Goal: Obtain resource: Obtain resource

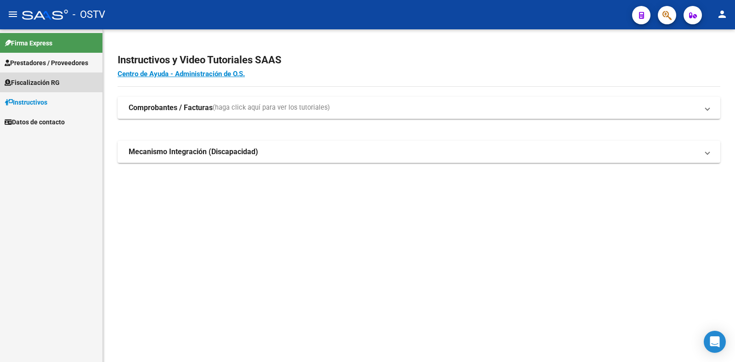
click at [41, 76] on link "Fiscalización RG" at bounding box center [51, 83] width 102 height 20
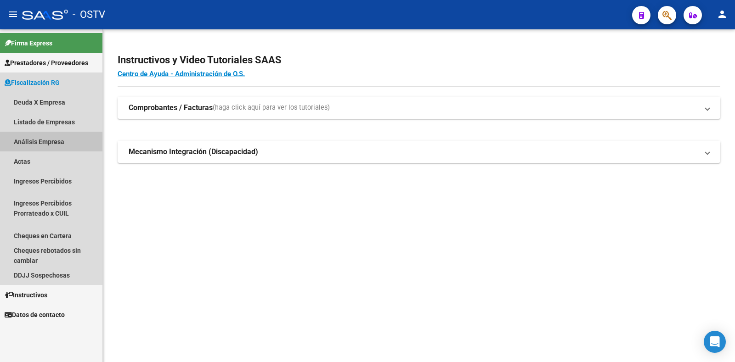
click at [48, 145] on link "Análisis Empresa" at bounding box center [51, 142] width 102 height 20
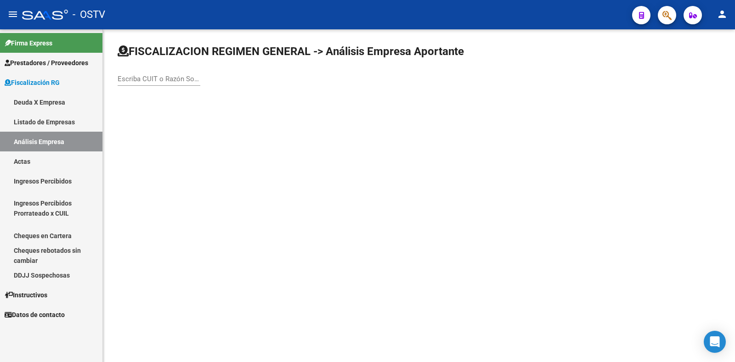
click at [59, 128] on link "Listado de Empresas" at bounding box center [51, 122] width 102 height 20
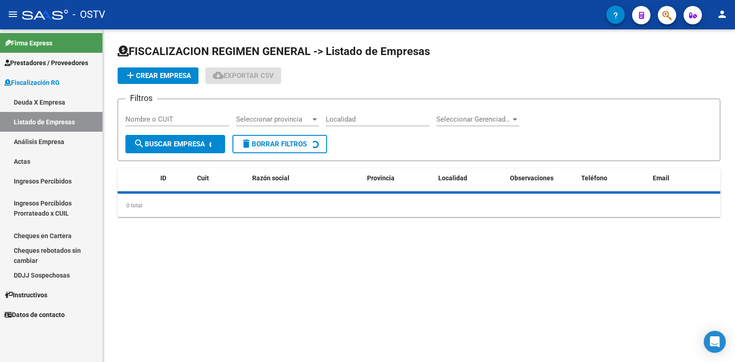
click at [59, 107] on link "Deuda X Empresa" at bounding box center [51, 102] width 102 height 20
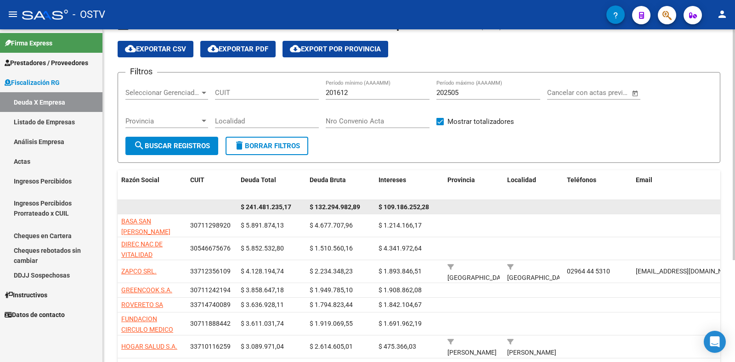
scroll to position [46, 0]
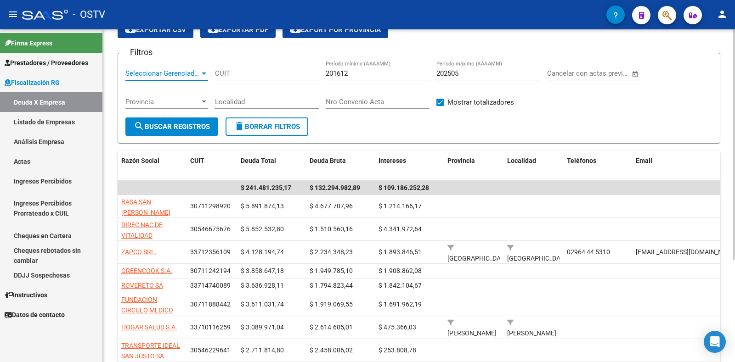
click at [196, 77] on span "Seleccionar Gerenciador" at bounding box center [162, 73] width 74 height 8
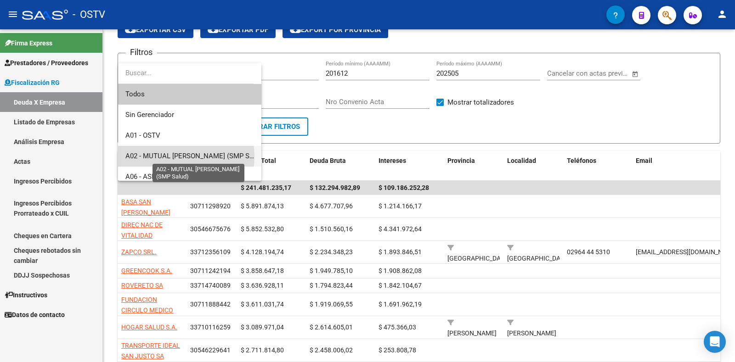
click at [174, 157] on span "A02 - MUTUAL [PERSON_NAME] (SMP Salud)" at bounding box center [194, 156] width 139 height 8
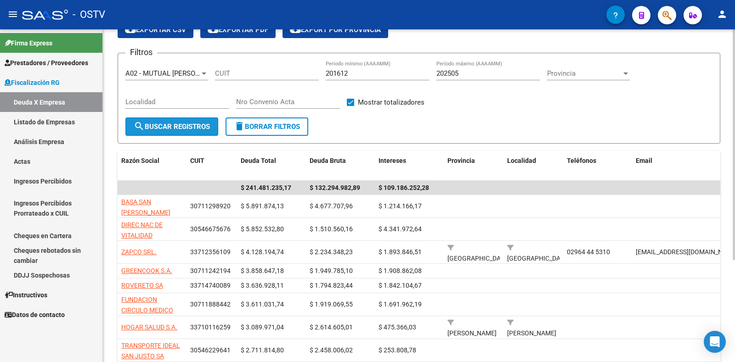
click at [154, 135] on button "search Buscar Registros" at bounding box center [171, 127] width 93 height 18
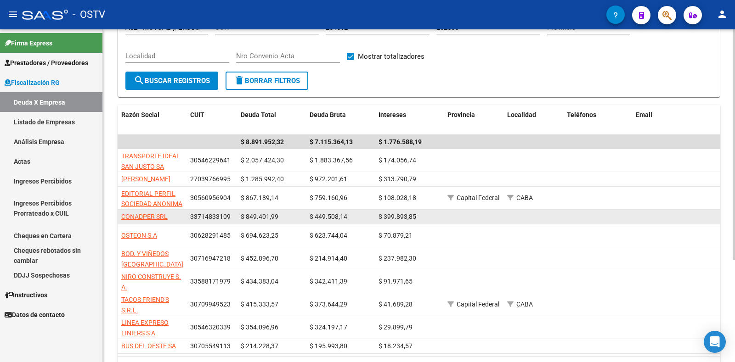
scroll to position [138, 0]
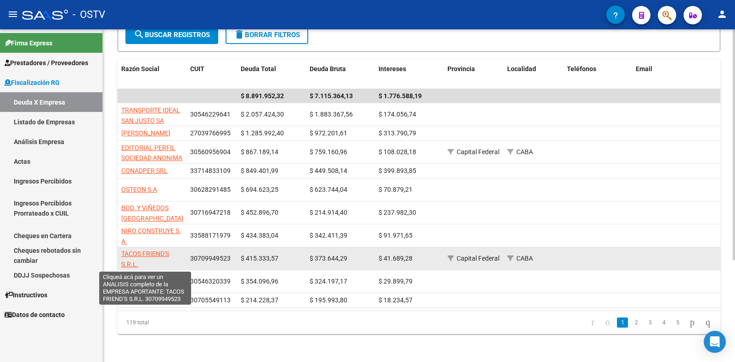
click at [157, 254] on span "TACOS FRIEND'S S.R.L." at bounding box center [145, 259] width 48 height 18
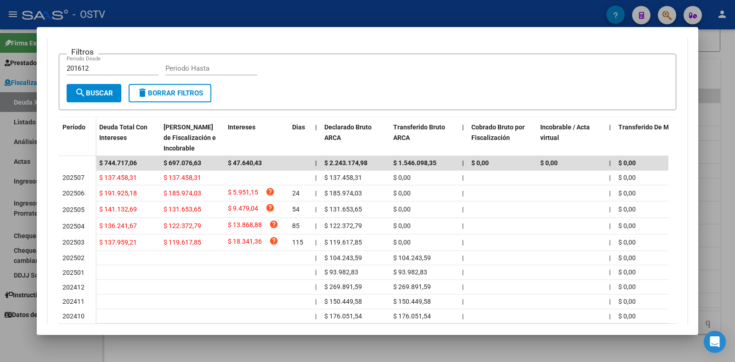
scroll to position [0, 0]
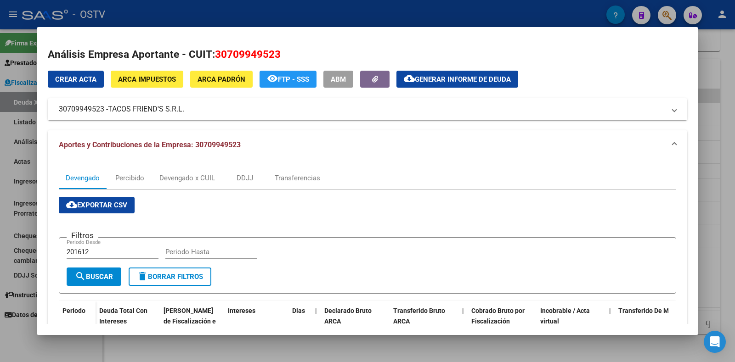
click at [443, 79] on span "Generar informe de deuda" at bounding box center [463, 79] width 96 height 8
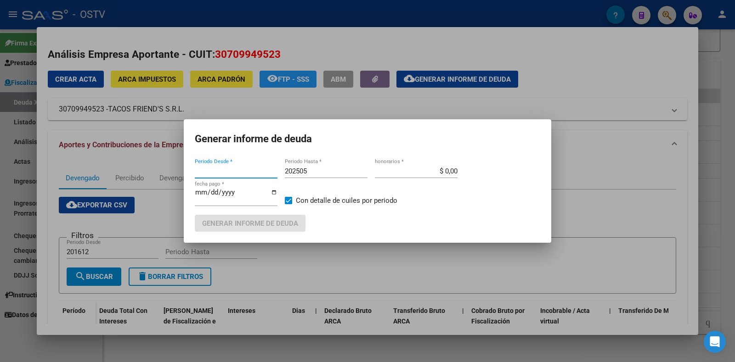
type input "201612"
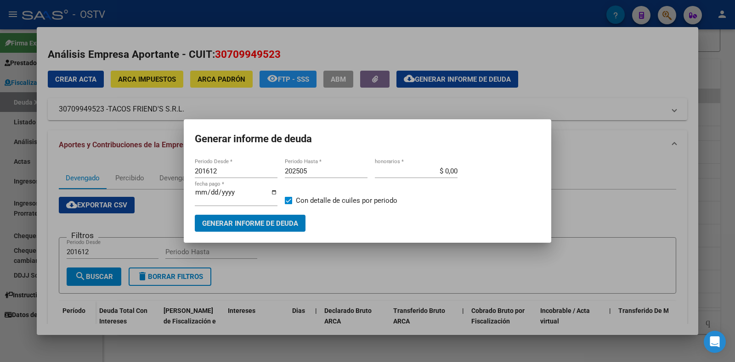
click at [250, 221] on span "Generar informe de deuda" at bounding box center [250, 224] width 96 height 8
click at [339, 175] on input "202505" at bounding box center [326, 171] width 83 height 8
type input "202506"
click at [294, 220] on span "Generar informe de deuda" at bounding box center [250, 224] width 96 height 8
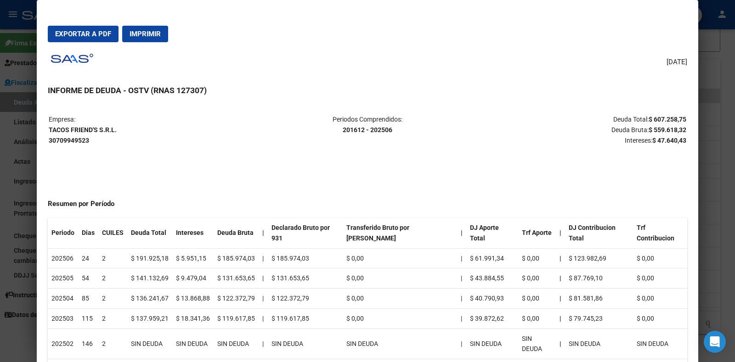
click at [153, 34] on span "Imprimir" at bounding box center [145, 34] width 31 height 8
click at [108, 37] on span "Exportar a PDF" at bounding box center [83, 34] width 56 height 8
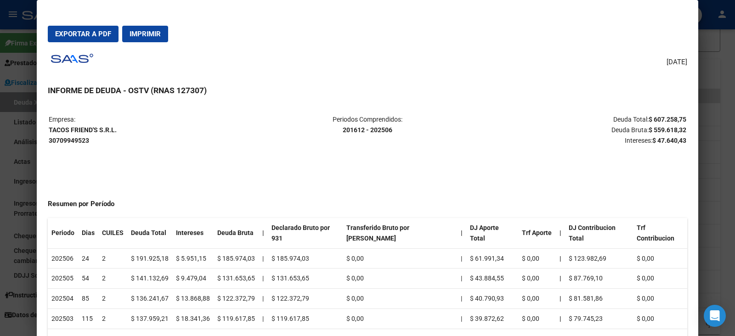
click at [0, 99] on div at bounding box center [367, 168] width 735 height 336
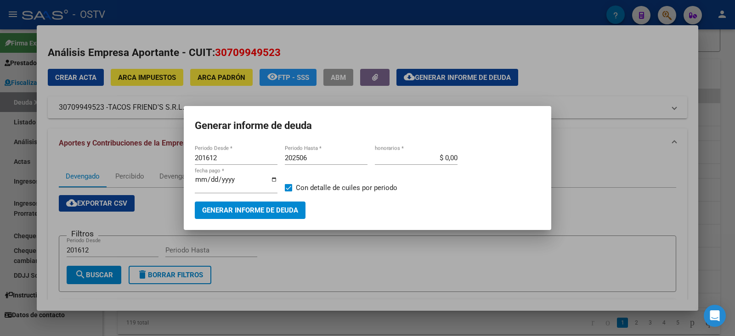
click at [173, 145] on div at bounding box center [367, 168] width 735 height 336
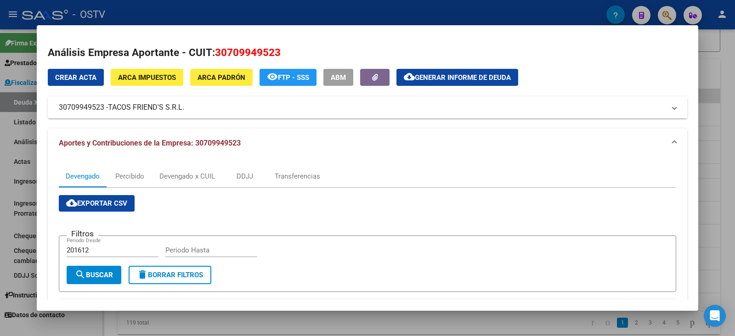
click at [12, 121] on div at bounding box center [367, 168] width 735 height 336
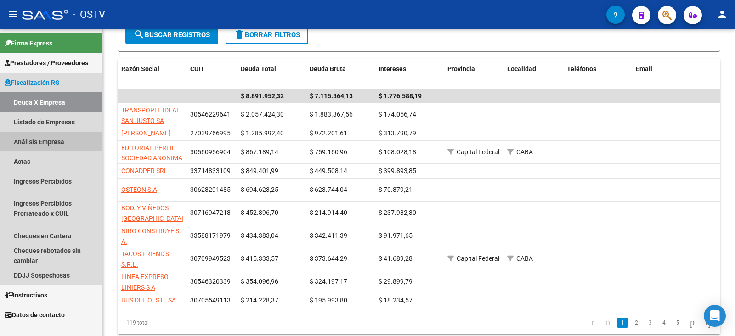
click at [65, 141] on link "Análisis Empresa" at bounding box center [51, 142] width 102 height 20
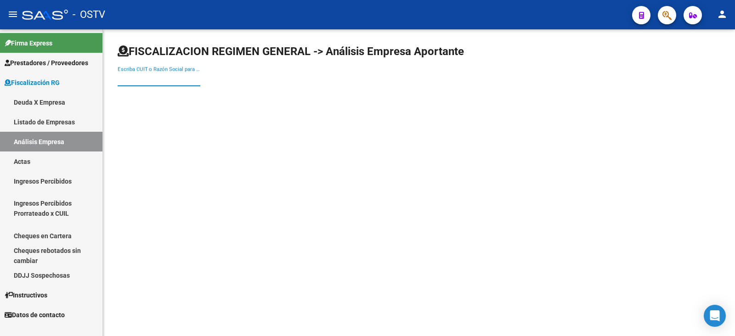
click at [164, 81] on input "Escriba CUIT o Razón Social para buscar" at bounding box center [159, 79] width 83 height 8
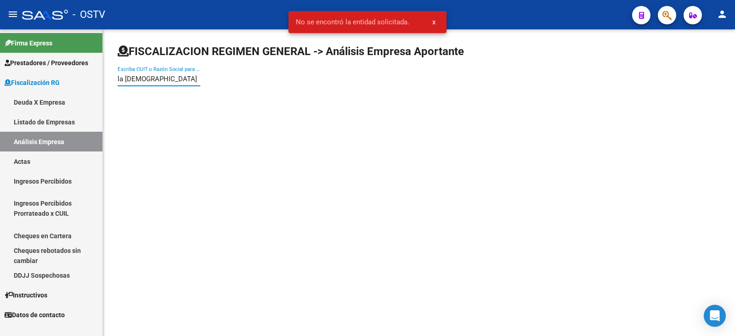
drag, startPoint x: 165, startPoint y: 81, endPoint x: 10, endPoint y: 72, distance: 155.9
click at [4, 74] on mat-sidenav-container "Firma Express Prestadores / Proveedores Facturas - Listado/Carga Facturas - Doc…" at bounding box center [367, 182] width 735 height 307
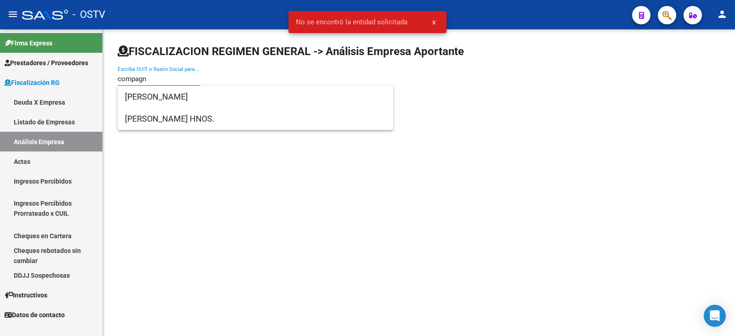
drag, startPoint x: 153, startPoint y: 80, endPoint x: 95, endPoint y: 81, distance: 58.8
click at [95, 81] on mat-sidenav-container "Firma Express Prestadores / Proveedores Facturas - Listado/Carga Facturas - Doc…" at bounding box center [367, 182] width 735 height 307
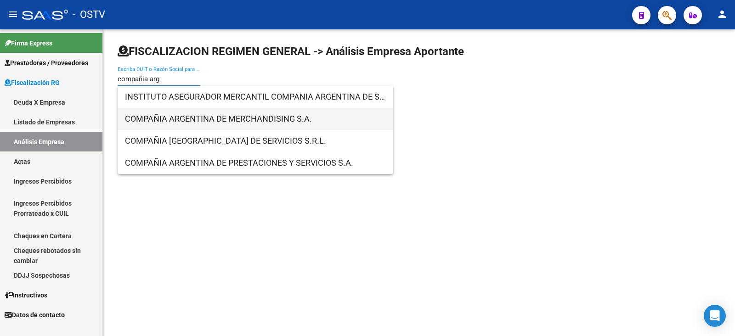
type input "compañia arg"
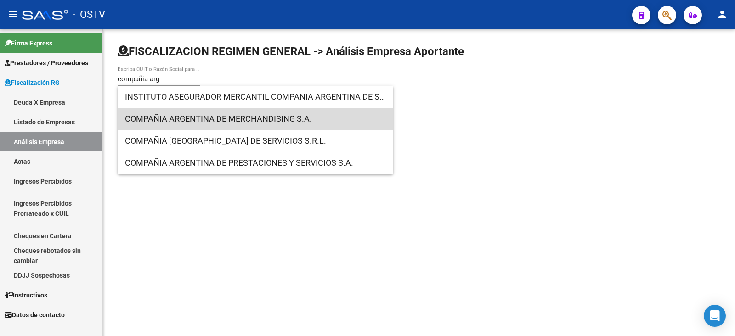
click at [226, 123] on span "COMPAÑIA ARGENTINA DE MERCHANDISING S.A." at bounding box center [255, 119] width 261 height 22
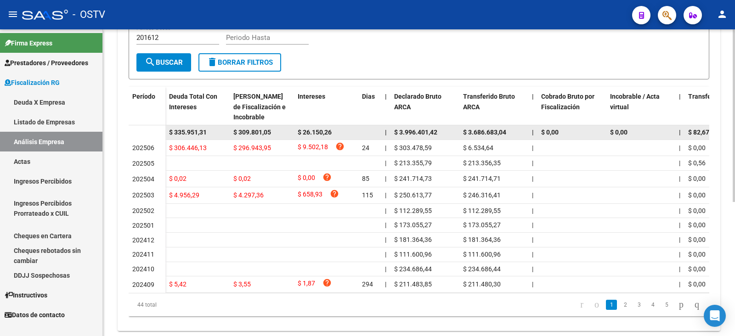
scroll to position [238, 0]
